Goal: Navigation & Orientation: Find specific page/section

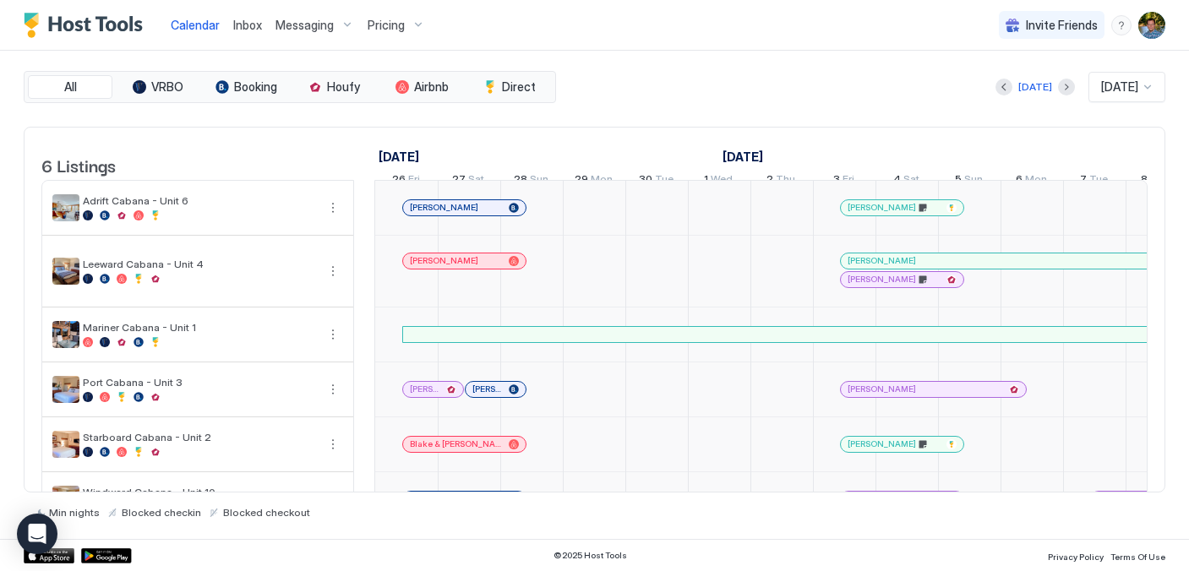
scroll to position [0, 2021]
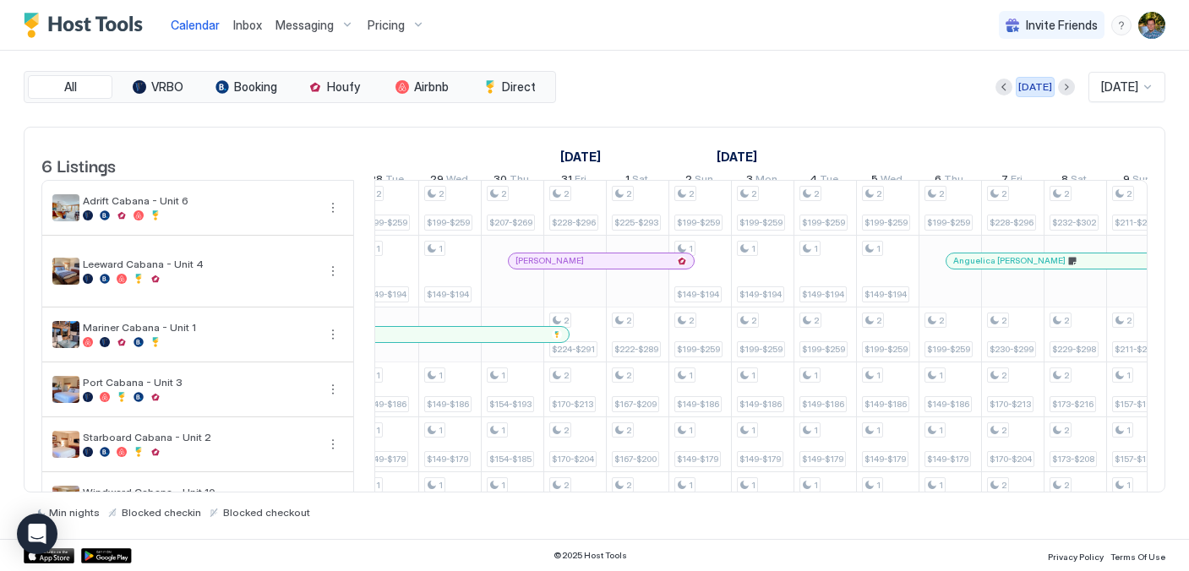
click at [1030, 85] on div "[DATE]" at bounding box center [1036, 86] width 34 height 15
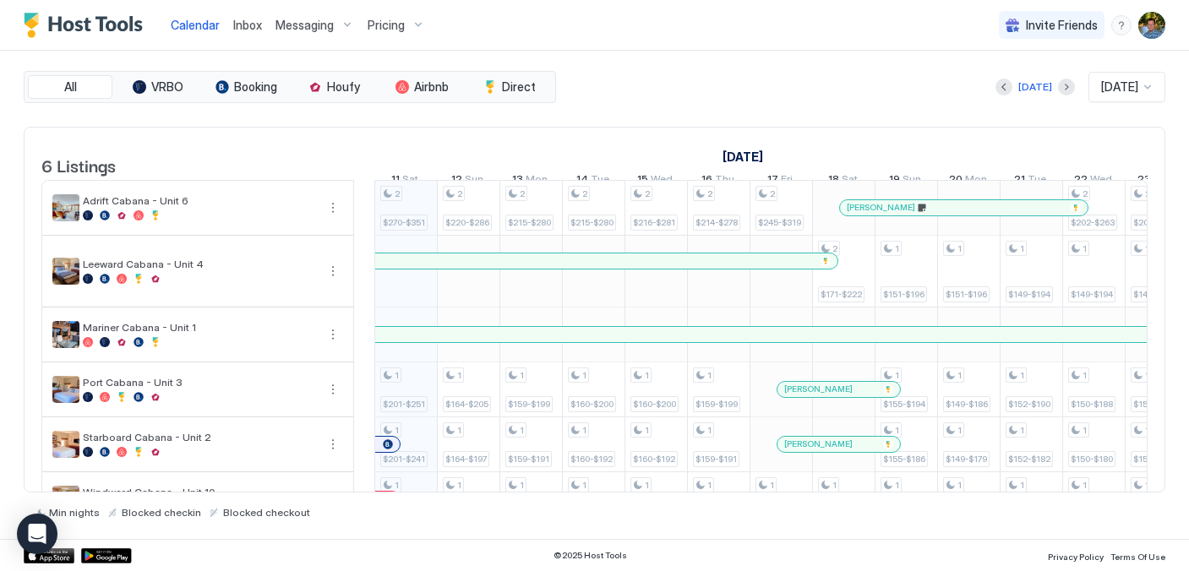
click at [90, 25] on img "Host Tools Logo" at bounding box center [87, 25] width 127 height 25
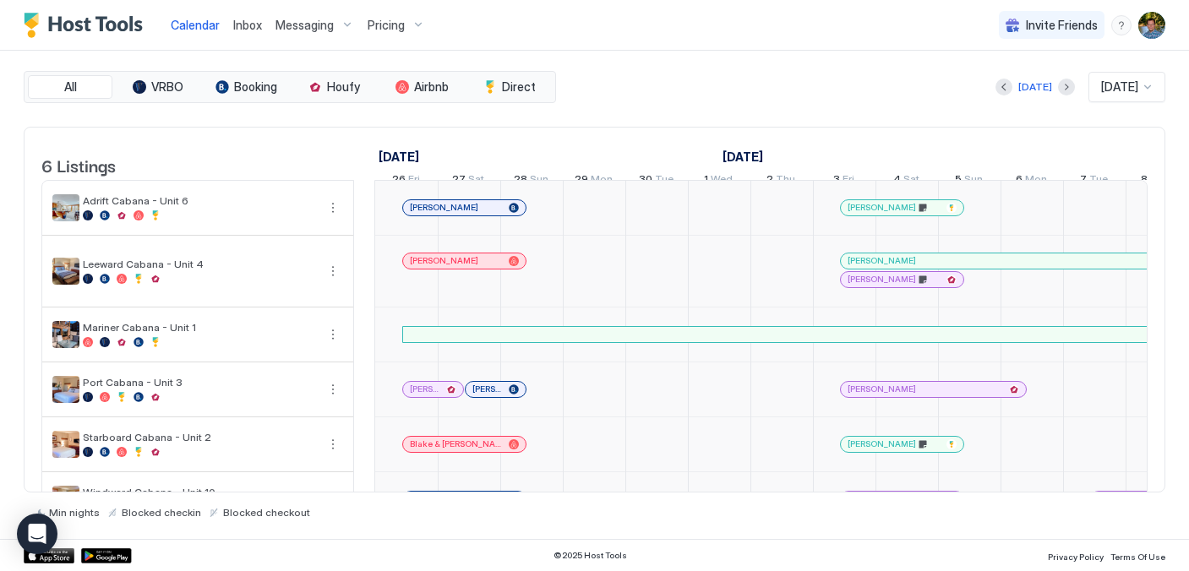
scroll to position [0, 939]
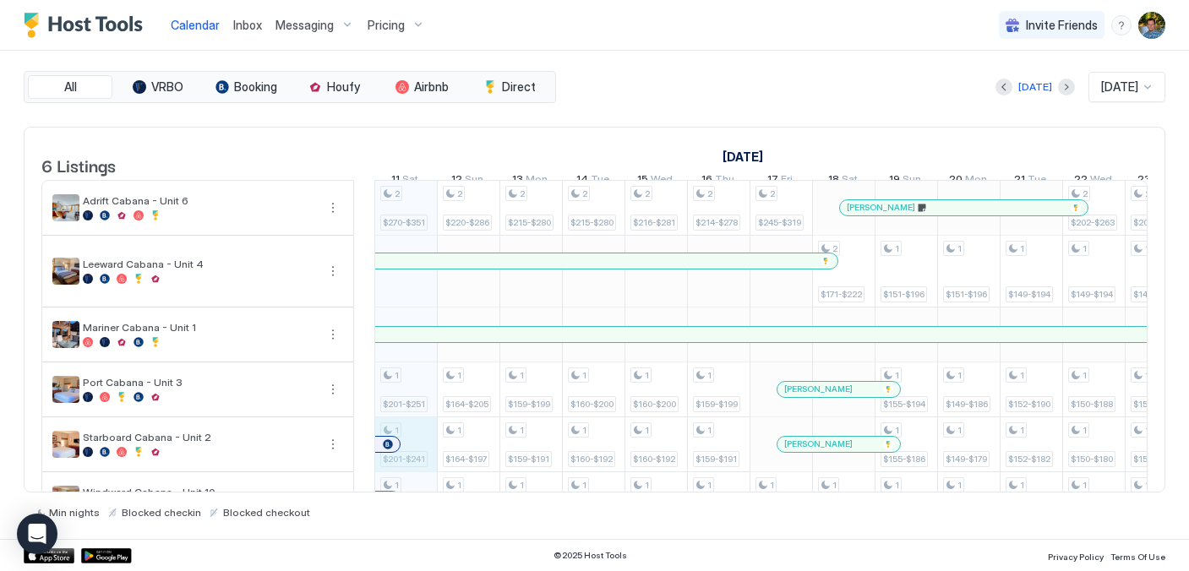
click at [413, 455] on div "2 $270-$351 1 $201-$251 1 $201-$241 1 $201-$261 2 $220-$286 1 $164-$205 1 $164-…" at bounding box center [1062, 354] width 3253 height 346
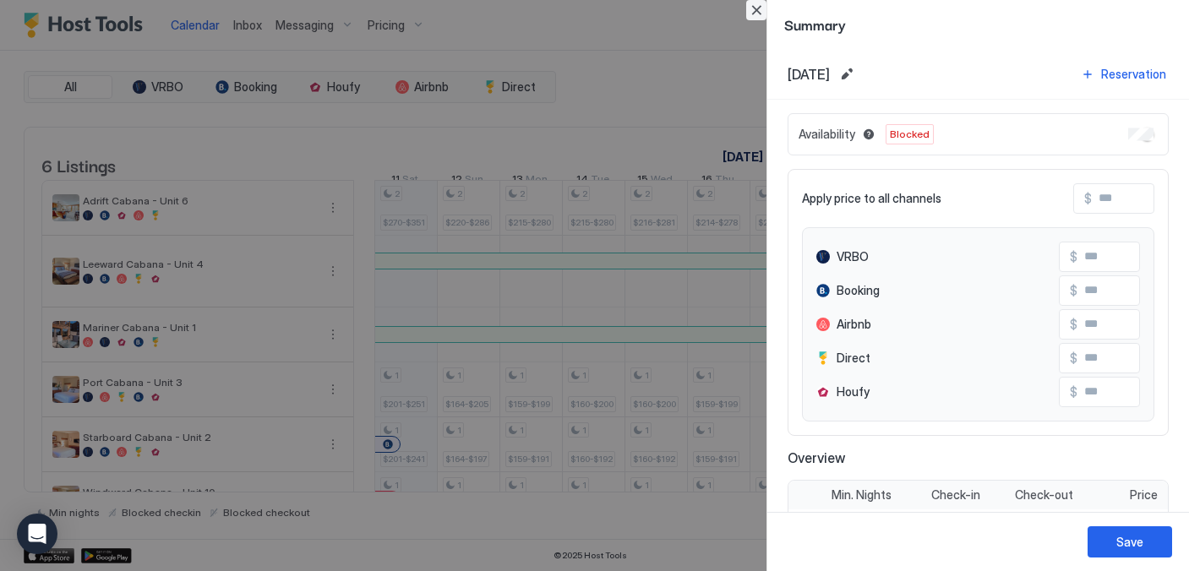
click at [753, 9] on button "Close" at bounding box center [756, 10] width 20 height 20
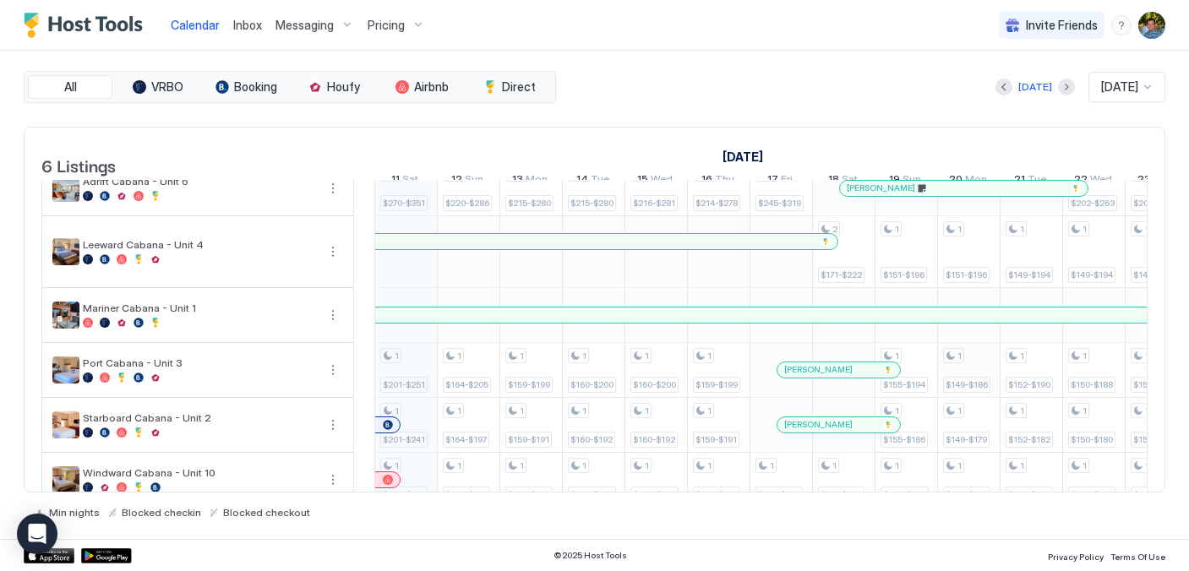
scroll to position [0, 0]
